Goal: Navigation & Orientation: Understand site structure

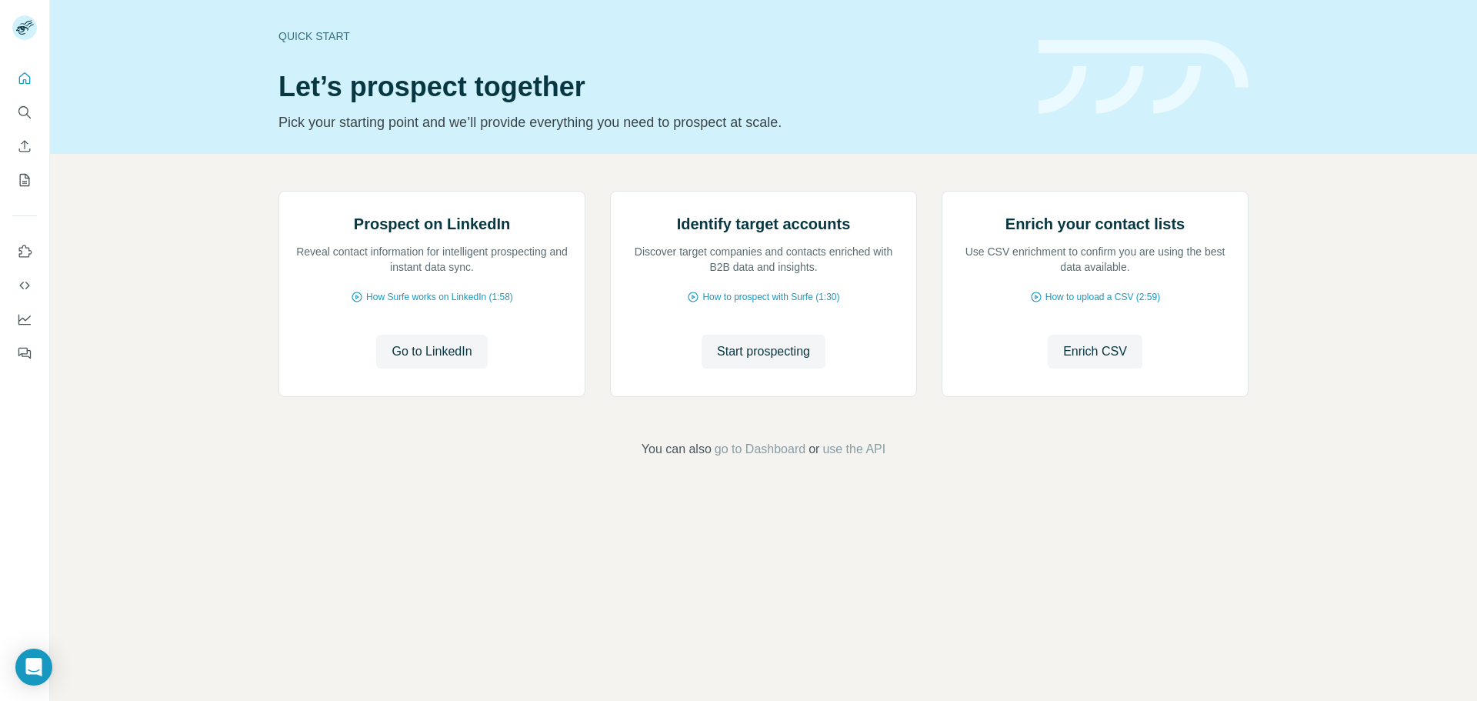
click at [167, 256] on div "Prospect on LinkedIn Reveal contact information for intelligent prospecting and…" at bounding box center [763, 325] width 1427 height 342
click at [156, 364] on div "Prospect on LinkedIn Reveal contact information for intelligent prospecting and…" at bounding box center [763, 325] width 1427 height 342
click at [36, 109] on button "Search" at bounding box center [24, 112] width 25 height 28
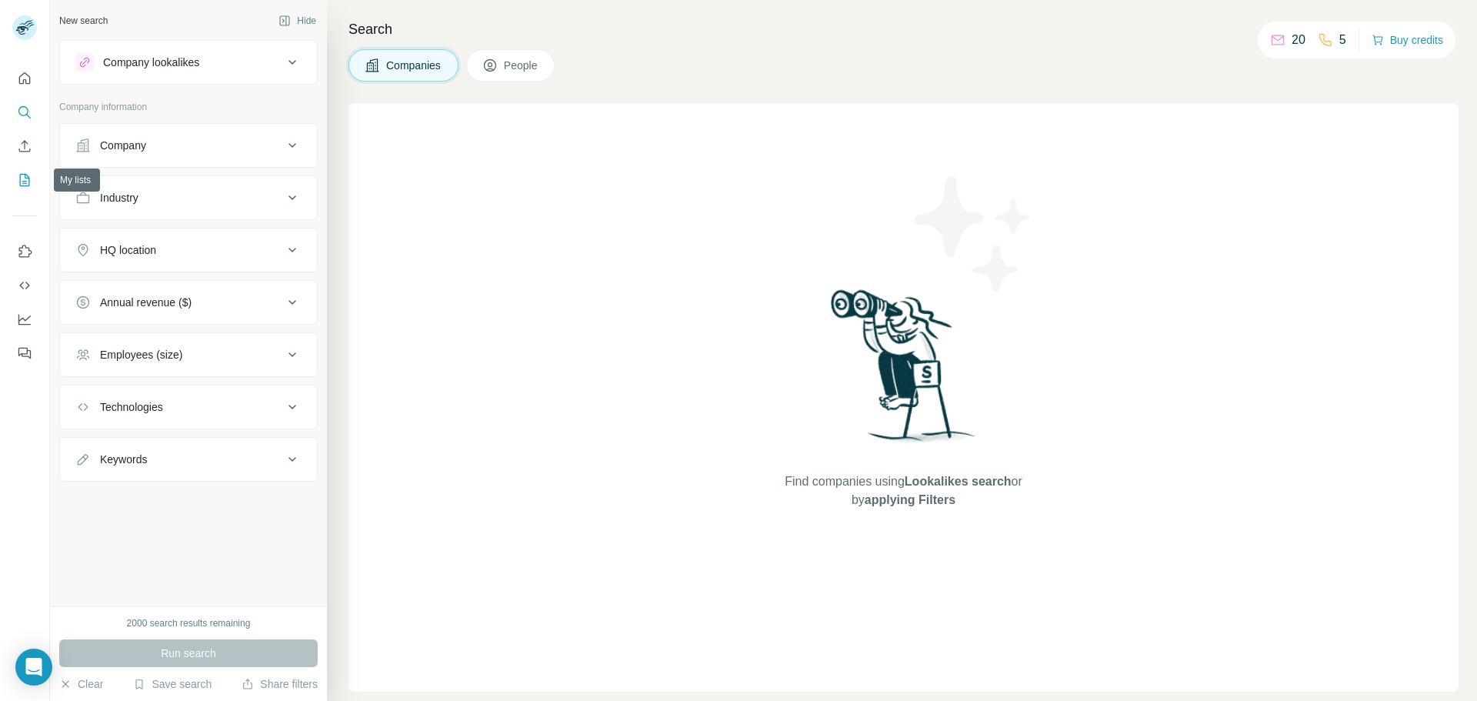
click at [35, 179] on button "My lists" at bounding box center [24, 180] width 25 height 28
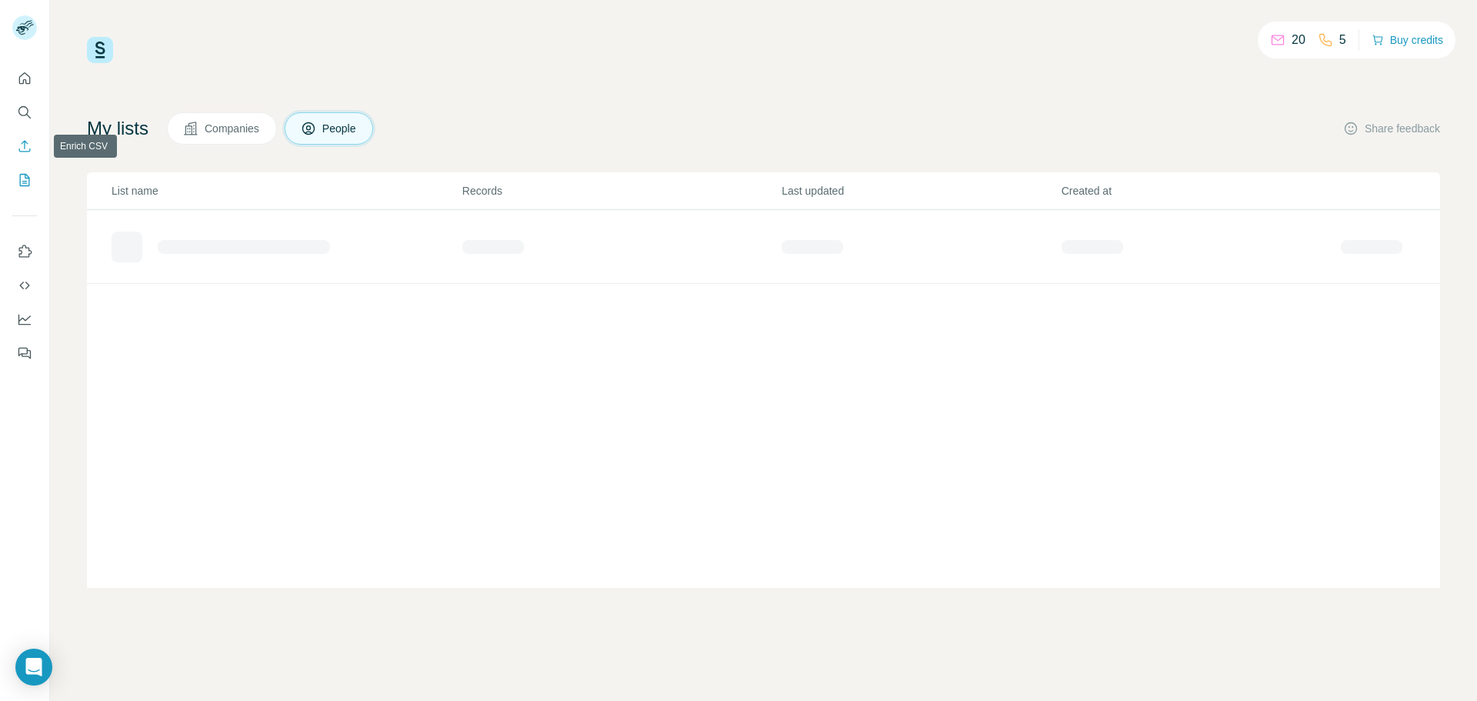
click at [28, 146] on icon "Enrich CSV" at bounding box center [24, 146] width 15 height 15
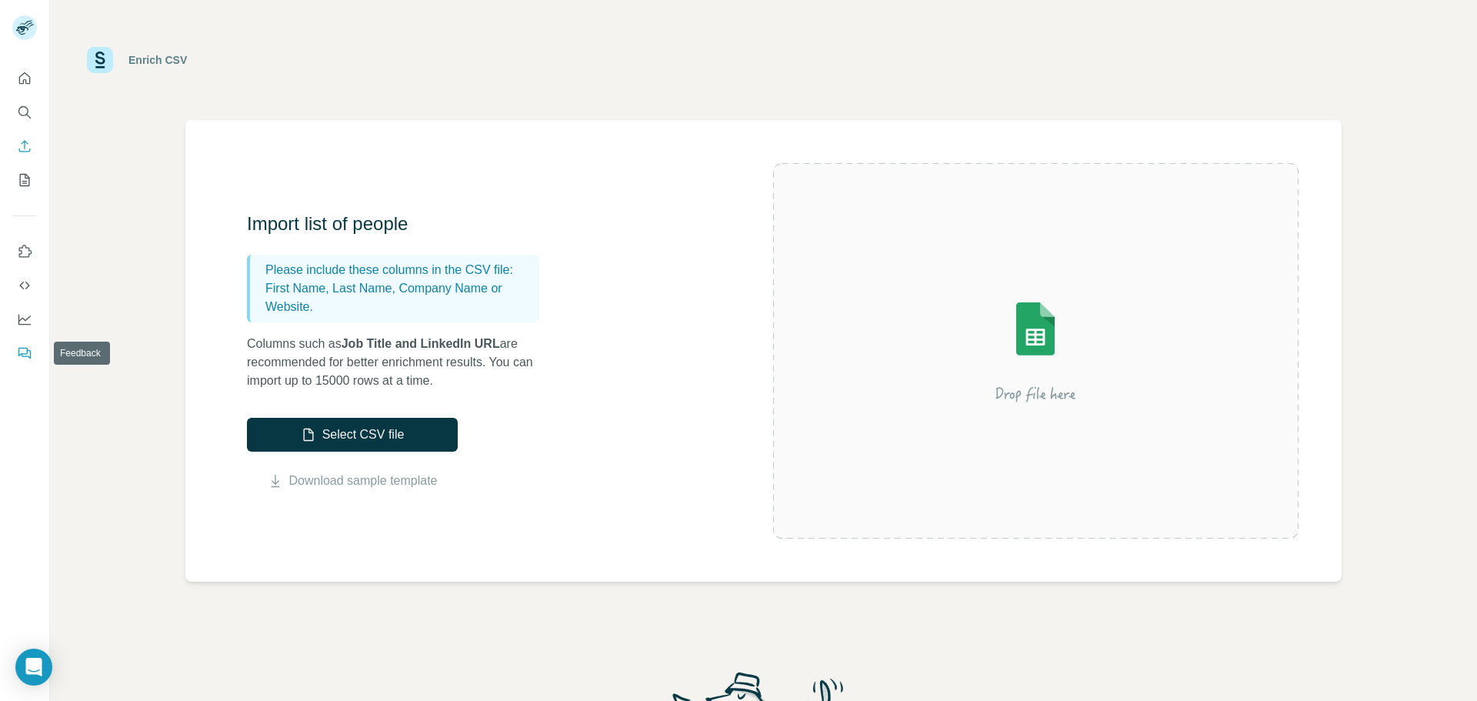
click at [19, 362] on button "Feedback" at bounding box center [24, 353] width 25 height 28
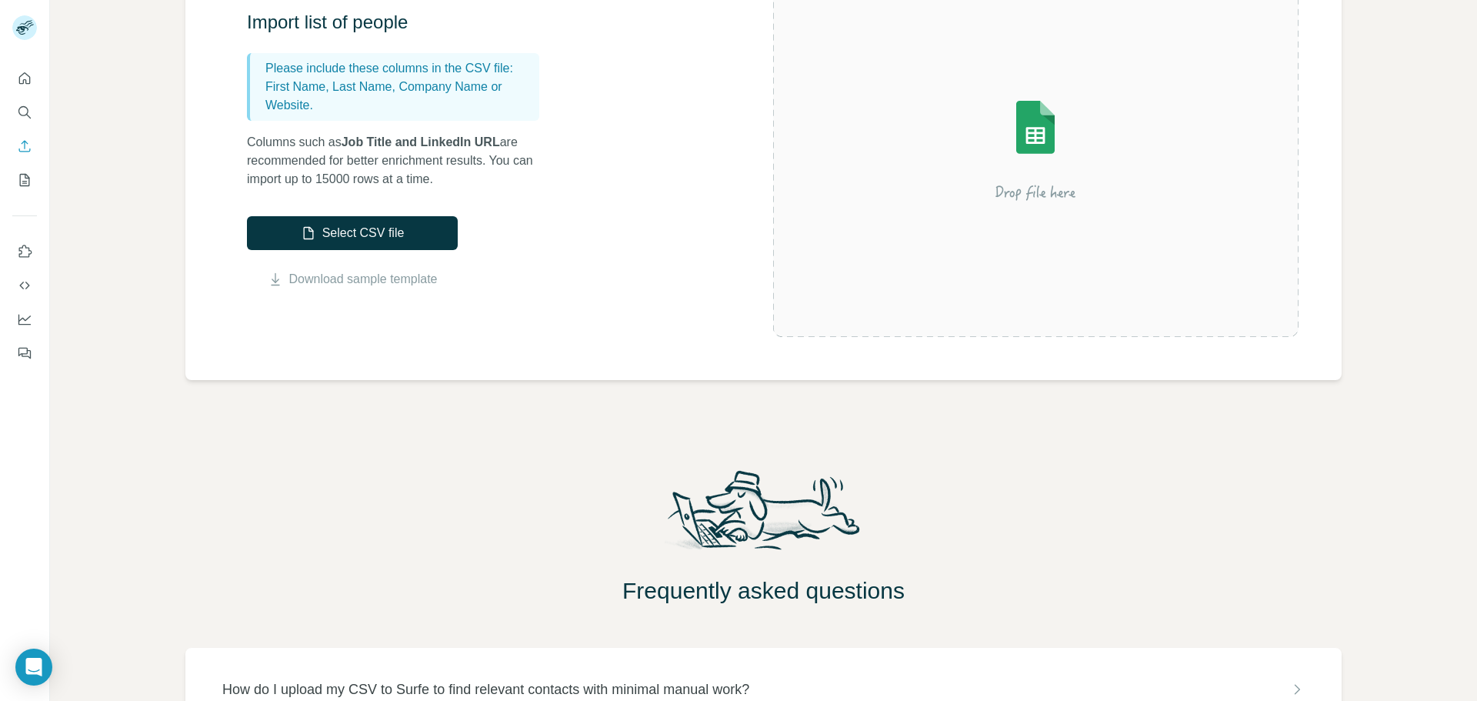
scroll to position [316, 0]
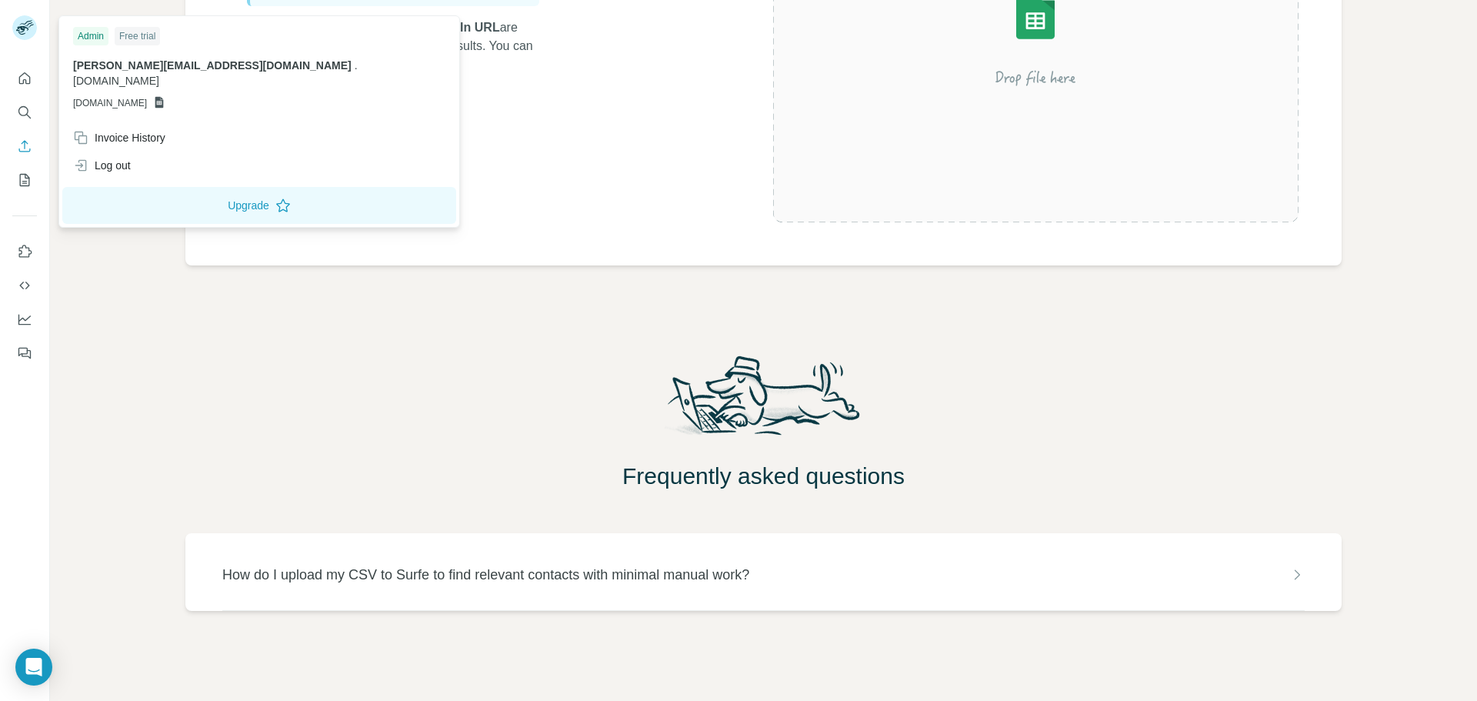
click at [32, 31] on rect at bounding box center [24, 27] width 25 height 25
click at [32, 78] on icon "Quick start" at bounding box center [24, 78] width 15 height 15
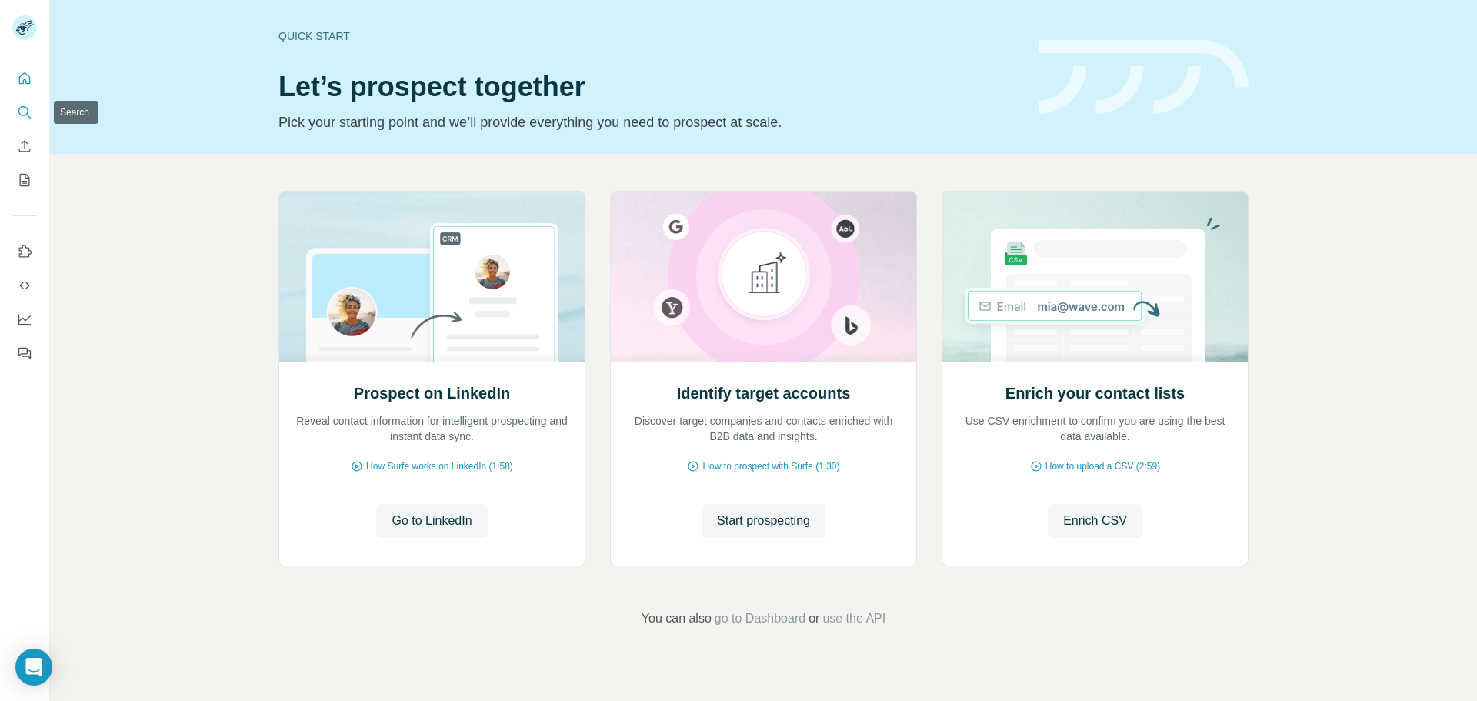
click at [21, 116] on icon "Search" at bounding box center [24, 112] width 15 height 15
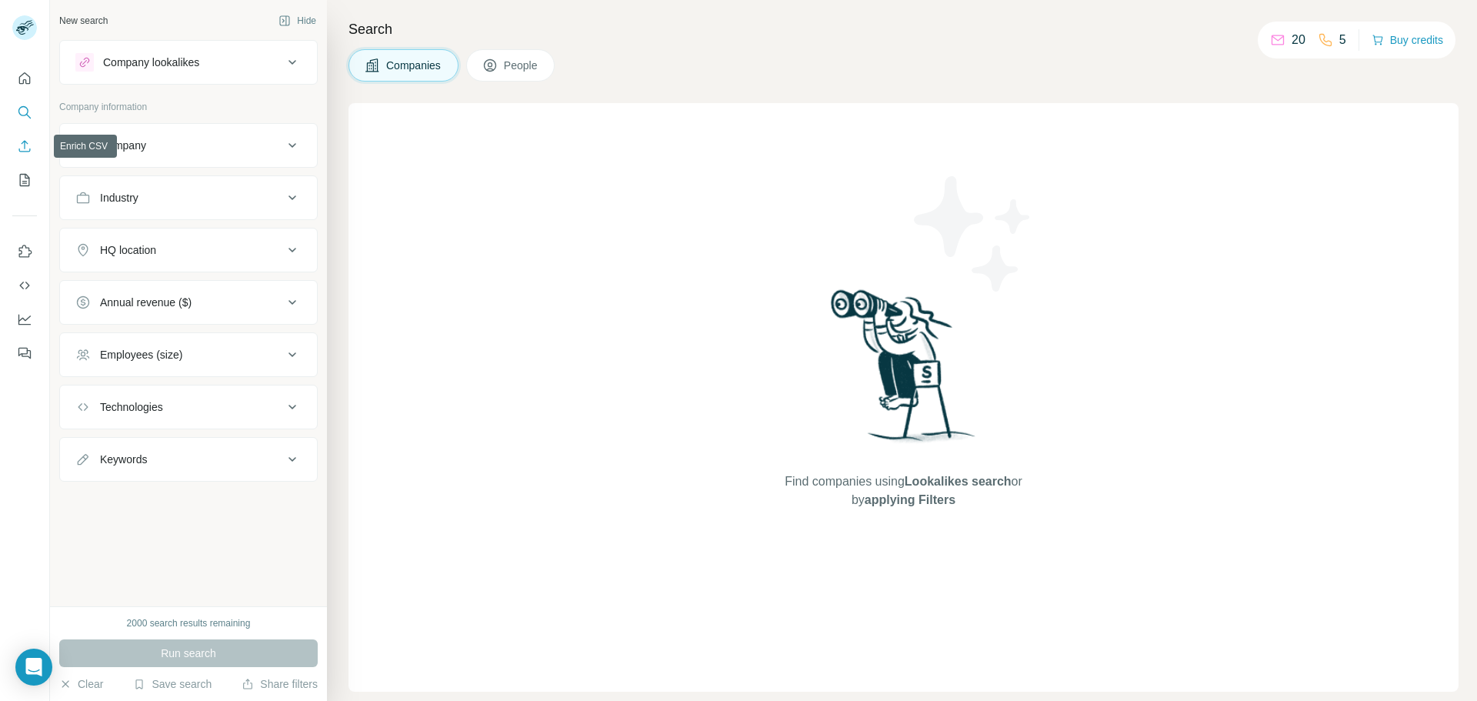
click at [24, 150] on icon "Enrich CSV" at bounding box center [24, 146] width 15 height 15
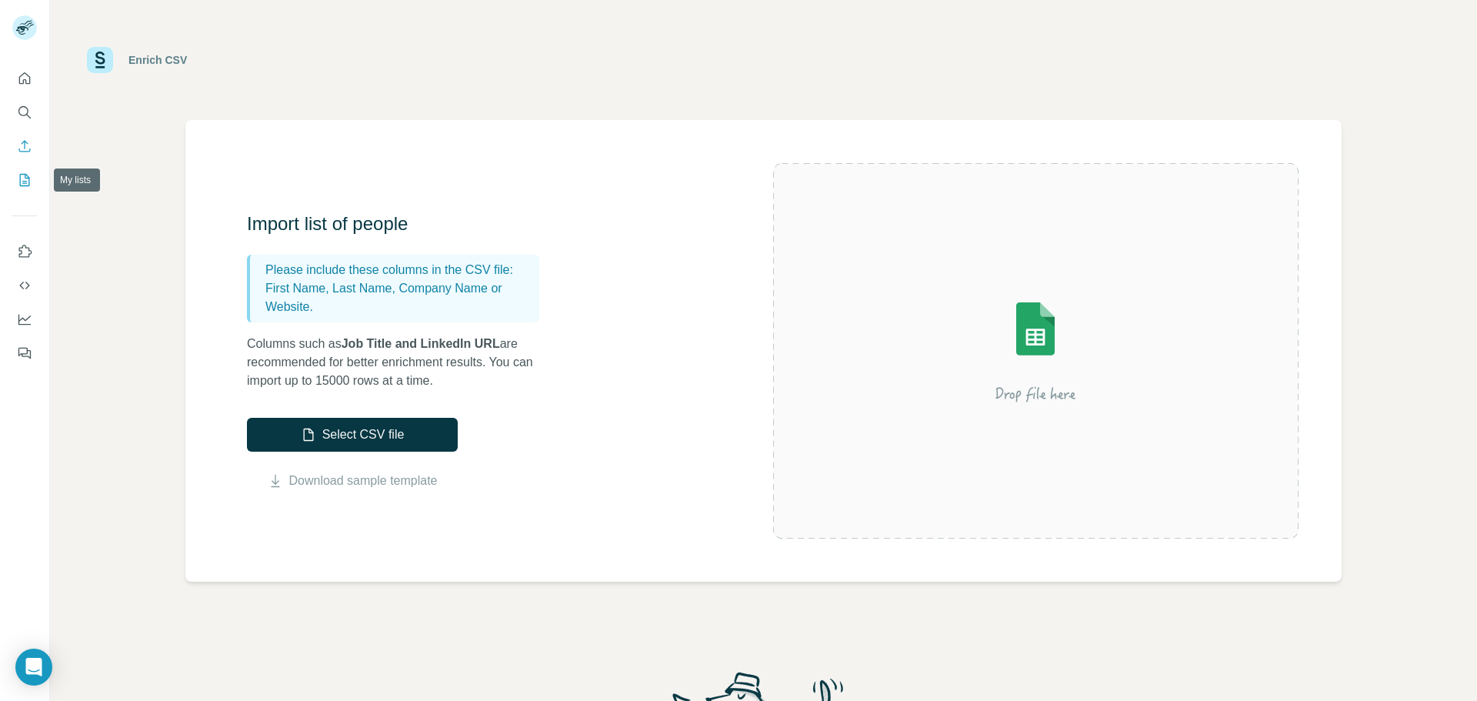
click at [29, 185] on icon "My lists" at bounding box center [25, 180] width 10 height 12
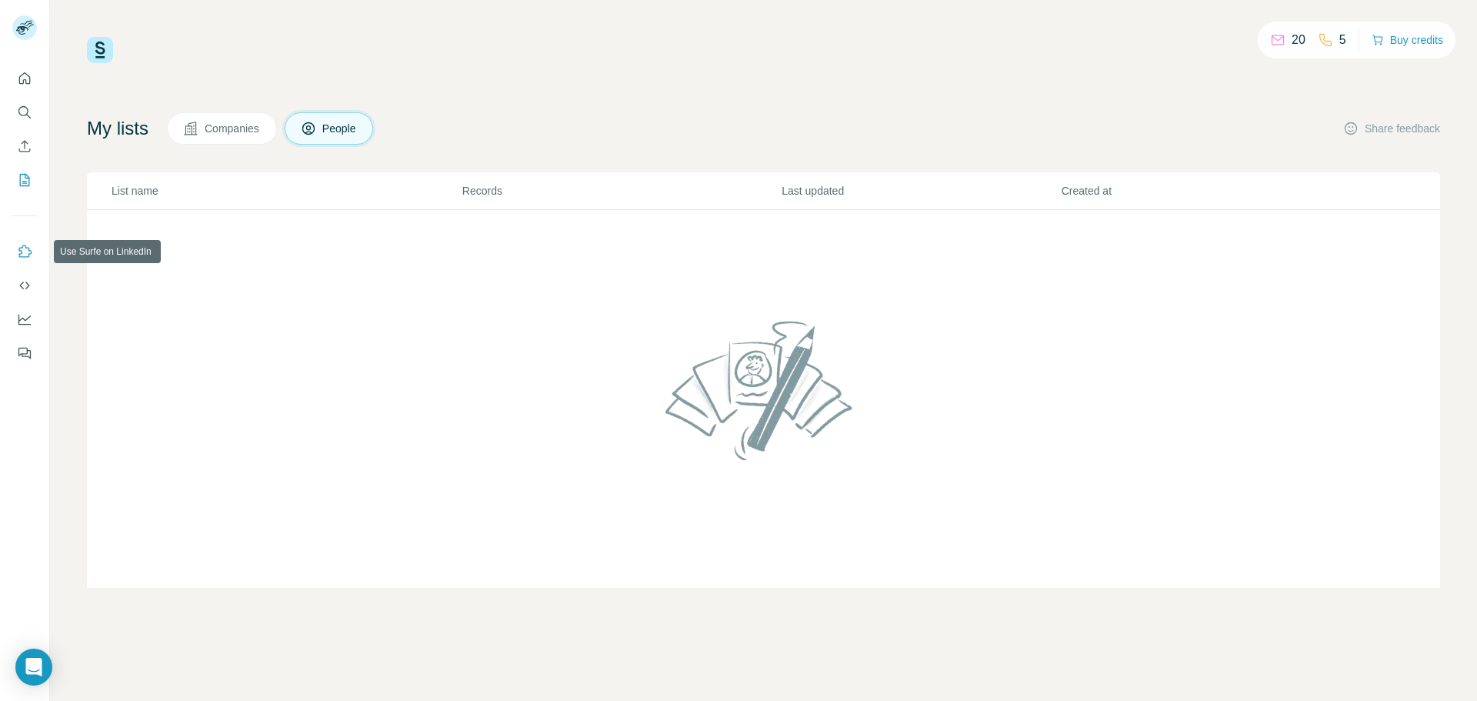
click at [22, 248] on icon "Use Surfe on LinkedIn" at bounding box center [25, 251] width 13 height 12
click at [21, 323] on icon "Dashboard" at bounding box center [24, 319] width 15 height 15
